Goal: Task Accomplishment & Management: Manage account settings

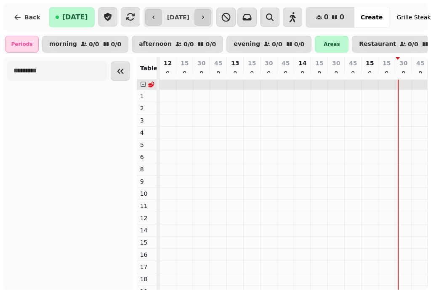
scroll to position [0, 115]
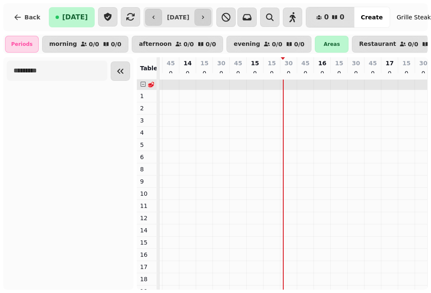
click at [124, 75] on icon "Collapse sidebar" at bounding box center [120, 71] width 10 height 10
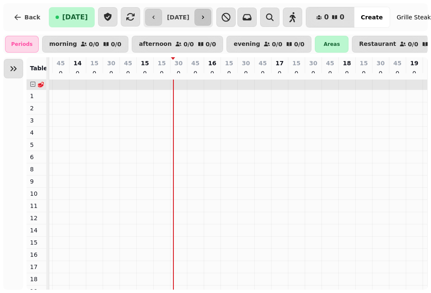
click at [206, 15] on icon "button" at bounding box center [202, 17] width 7 height 7
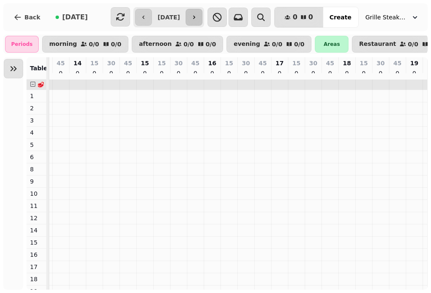
click at [195, 16] on icon "button" at bounding box center [194, 17] width 2 height 3
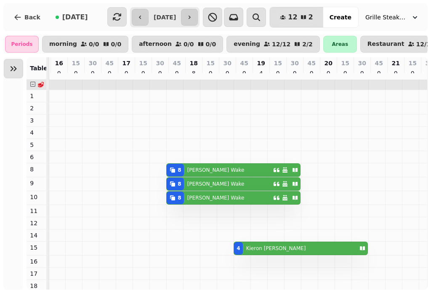
scroll to position [0, 287]
click at [137, 16] on icon "button" at bounding box center [140, 17] width 7 height 7
click at [121, 16] on icon "button" at bounding box center [117, 17] width 8 height 8
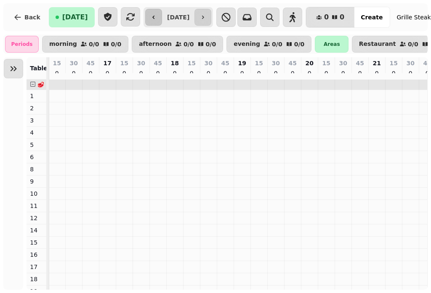
type input "**********"
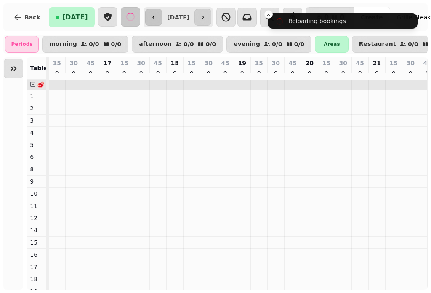
scroll to position [0, 115]
